Goal: Task Accomplishment & Management: Use online tool/utility

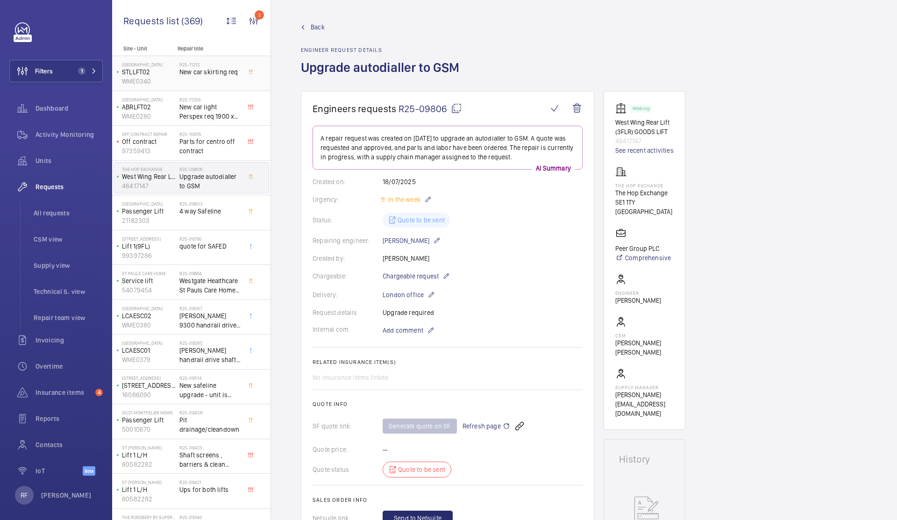
click at [177, 80] on div "[GEOGRAPHIC_DATA] WME0340" at bounding box center [146, 73] width 65 height 31
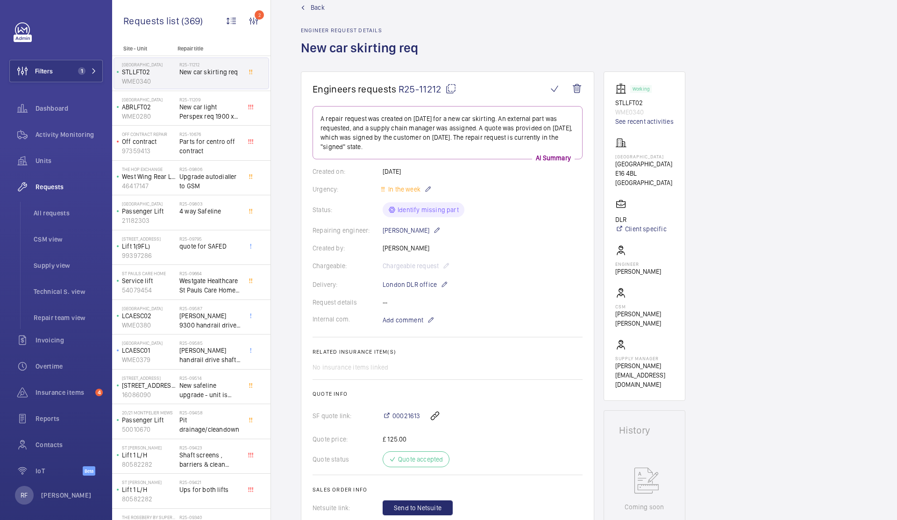
scroll to position [65, 0]
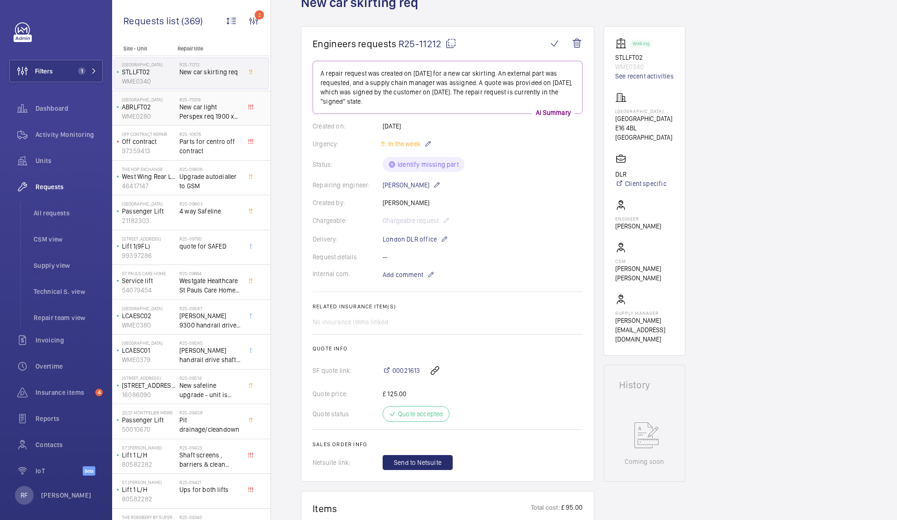
click at [178, 111] on div "Abbey Road ABRLFT02 WME0280" at bounding box center [146, 108] width 65 height 31
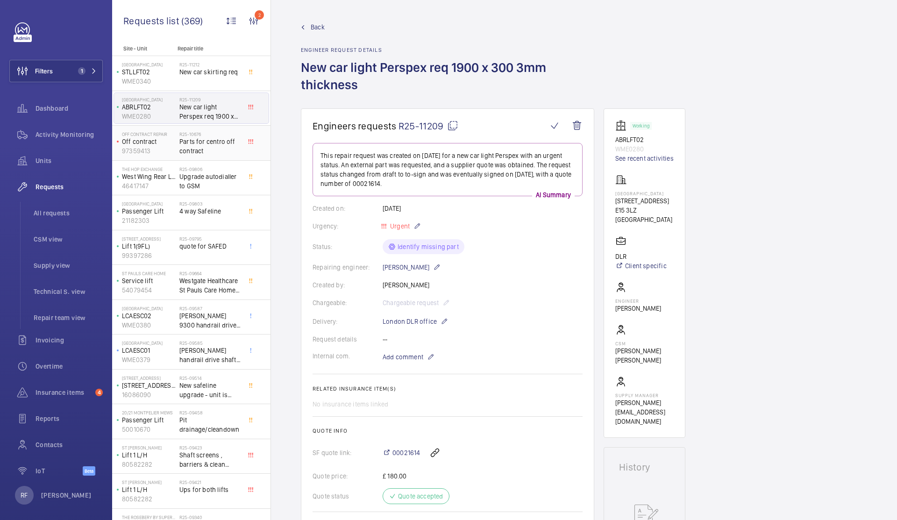
click at [206, 150] on span "Parts for centro off contract" at bounding box center [210, 146] width 62 height 19
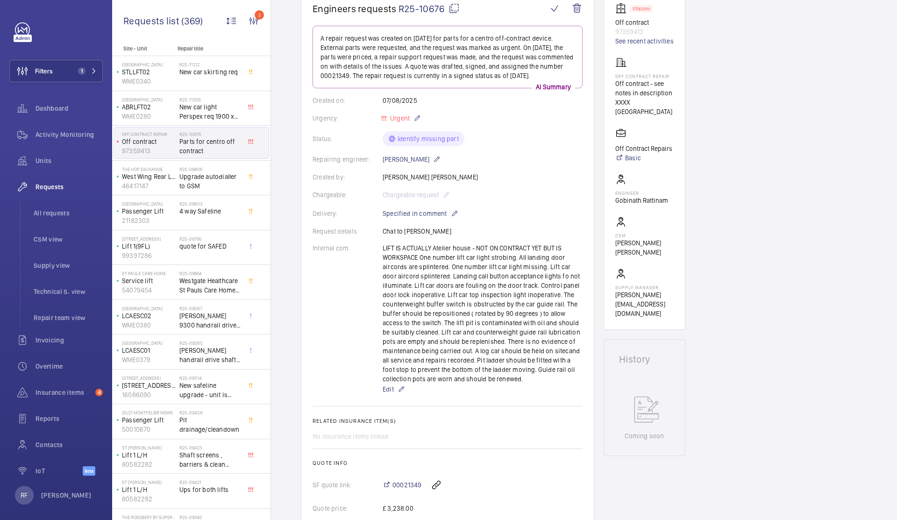
scroll to position [244, 0]
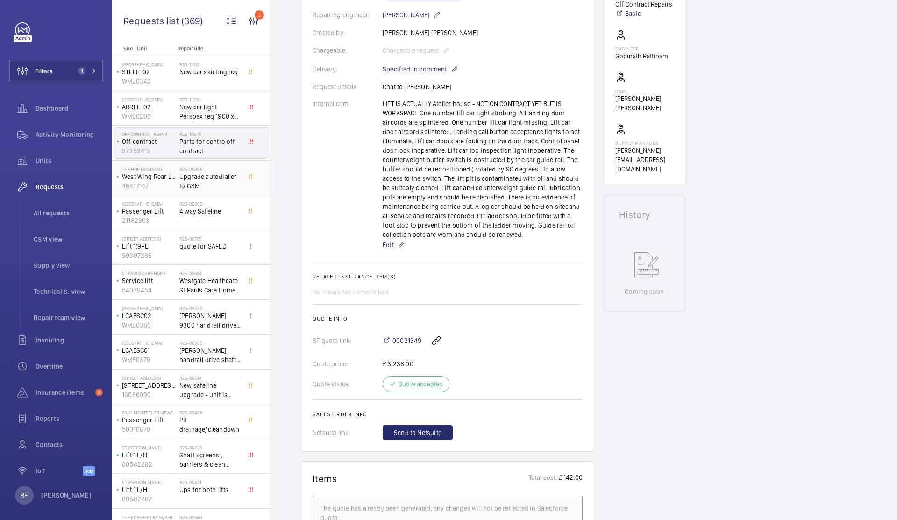
click at [213, 172] on span "Upgrade autodialler to GSM" at bounding box center [210, 181] width 62 height 19
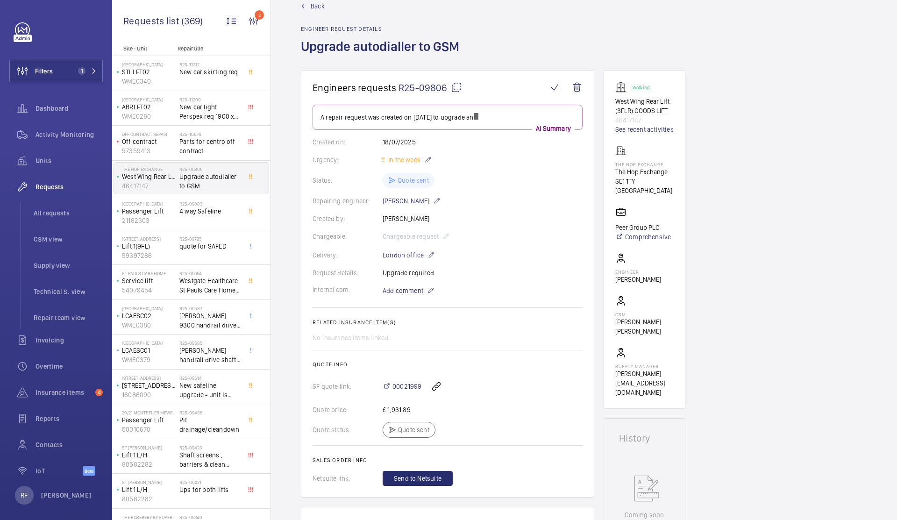
scroll to position [64, 0]
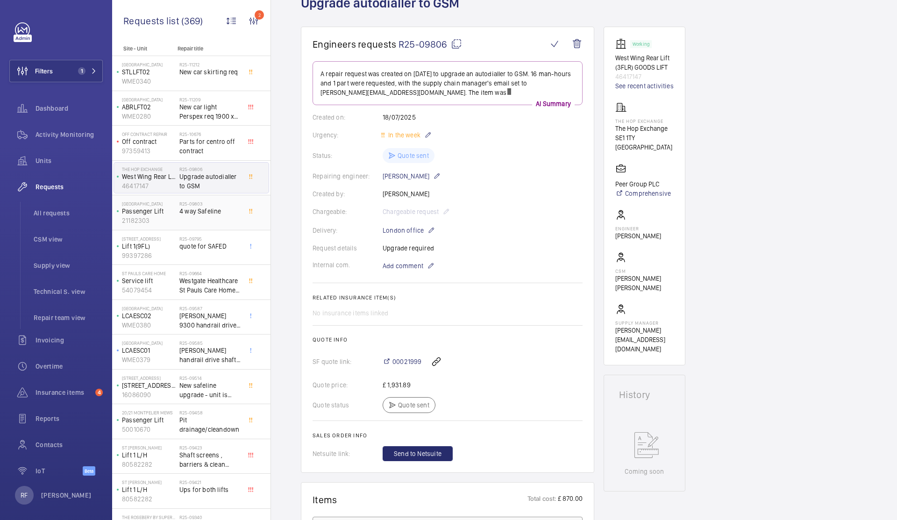
click at [209, 221] on div "R25-09803 4 way Safeline" at bounding box center [210, 214] width 62 height 27
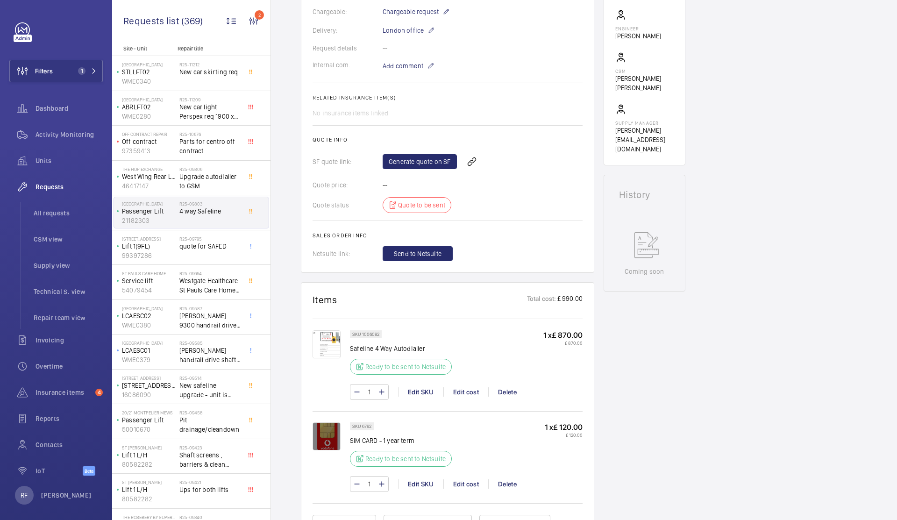
scroll to position [267, 0]
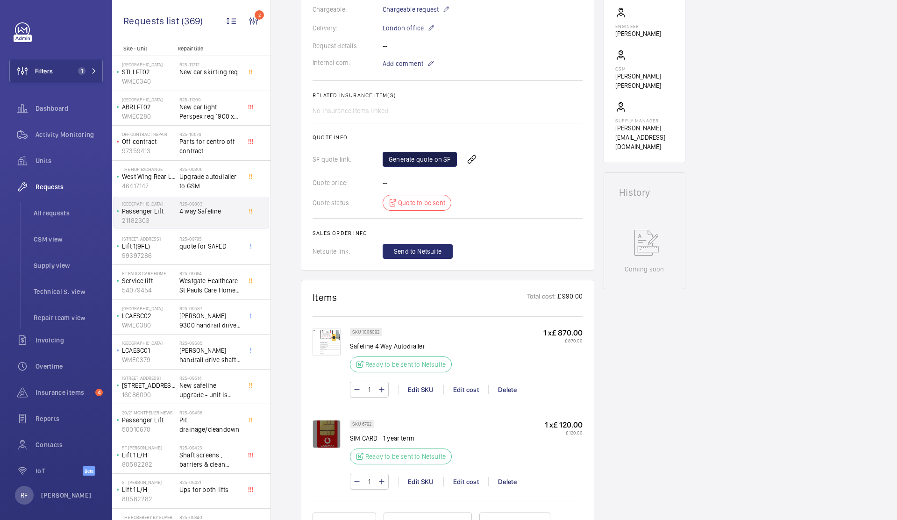
click at [439, 159] on link "Generate quote on SF" at bounding box center [420, 159] width 74 height 15
